Goal: Information Seeking & Learning: Understand process/instructions

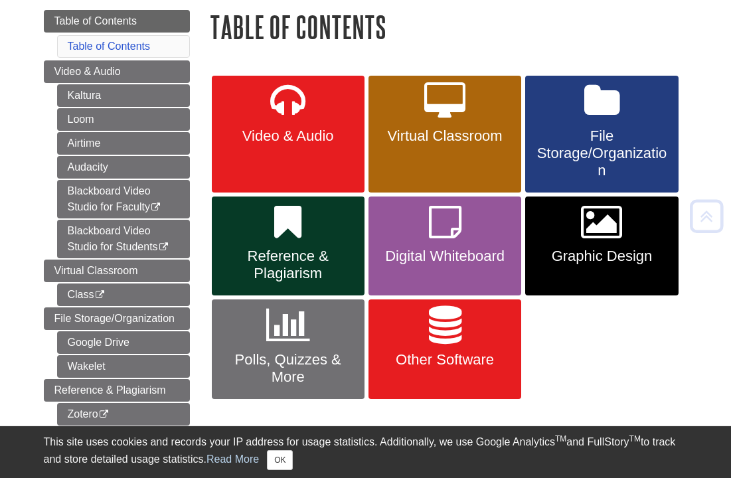
scroll to position [159, 0]
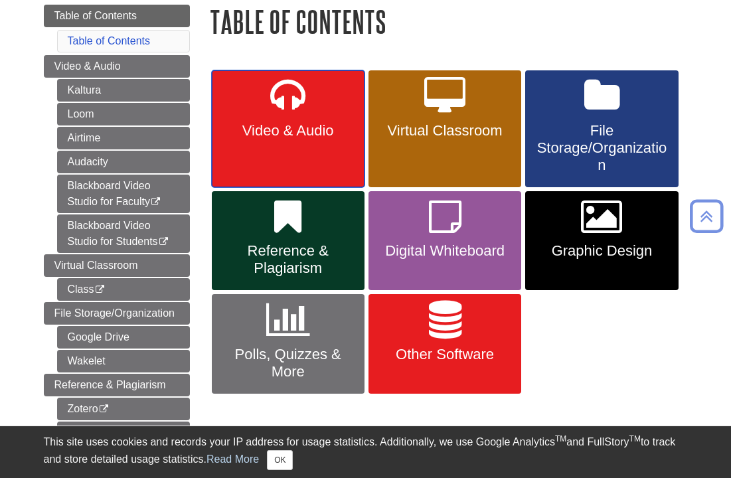
click at [336, 143] on link "Video & Audio" at bounding box center [288, 128] width 153 height 117
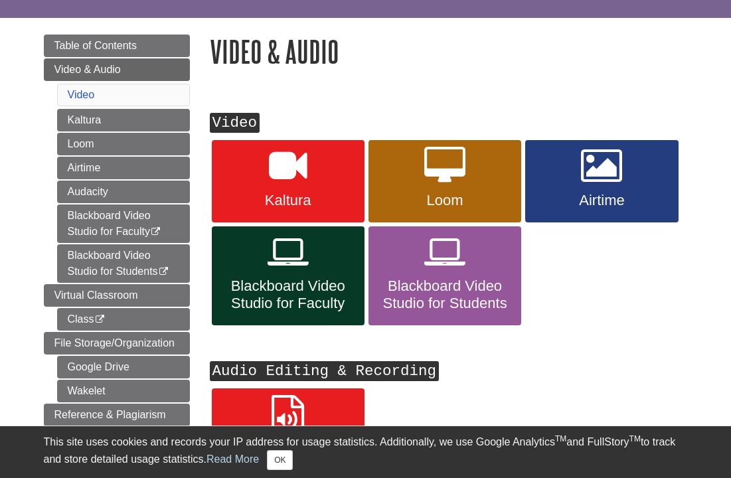
scroll to position [173, 0]
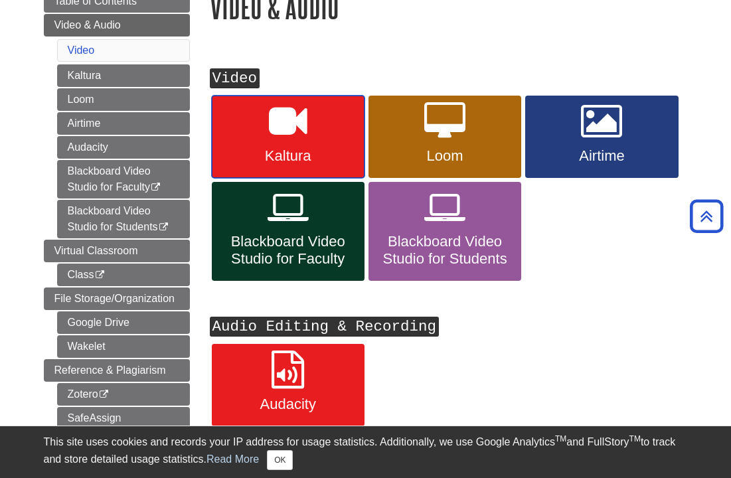
click at [303, 139] on icon at bounding box center [288, 121] width 38 height 38
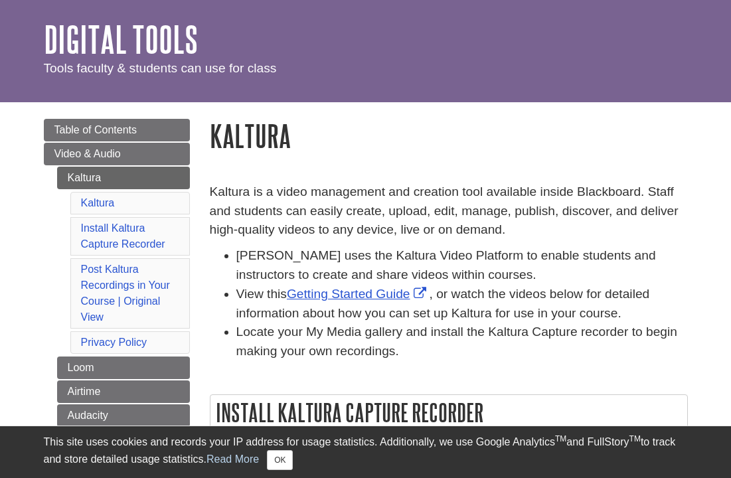
scroll to position [102, 0]
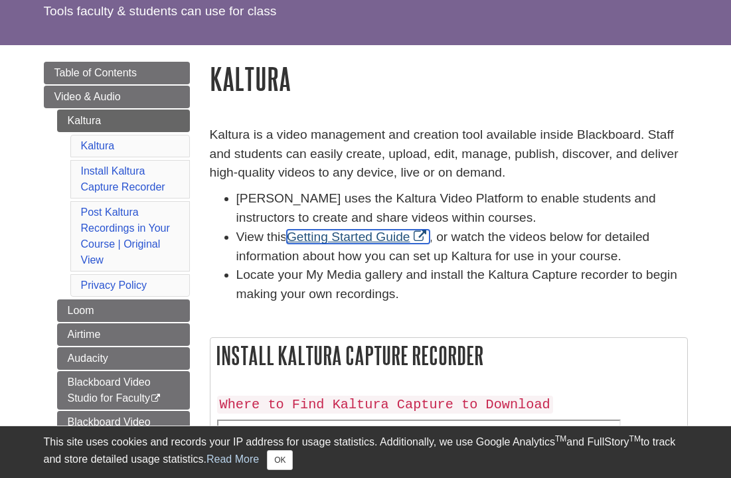
click at [346, 239] on link "Getting Started Guide" at bounding box center [358, 237] width 143 height 14
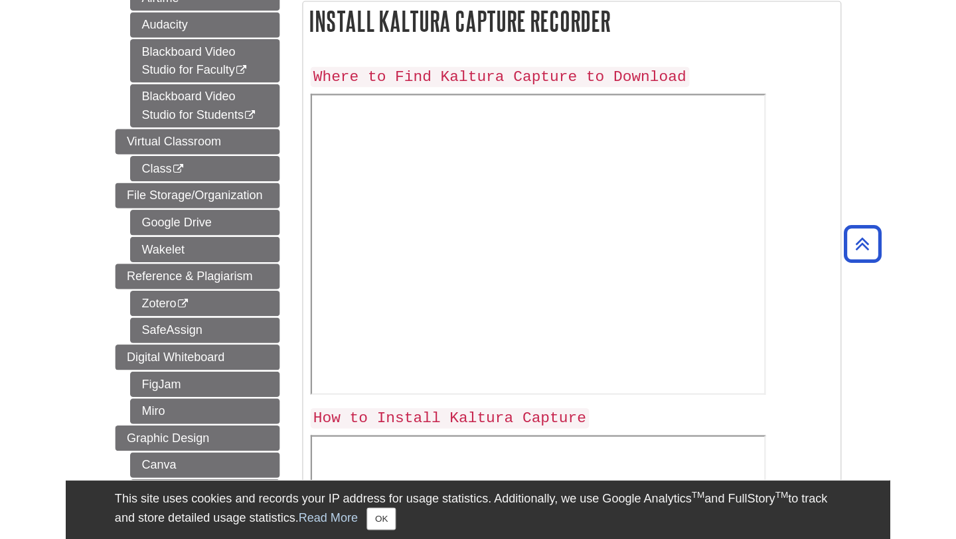
scroll to position [452, 0]
